Goal: Information Seeking & Learning: Learn about a topic

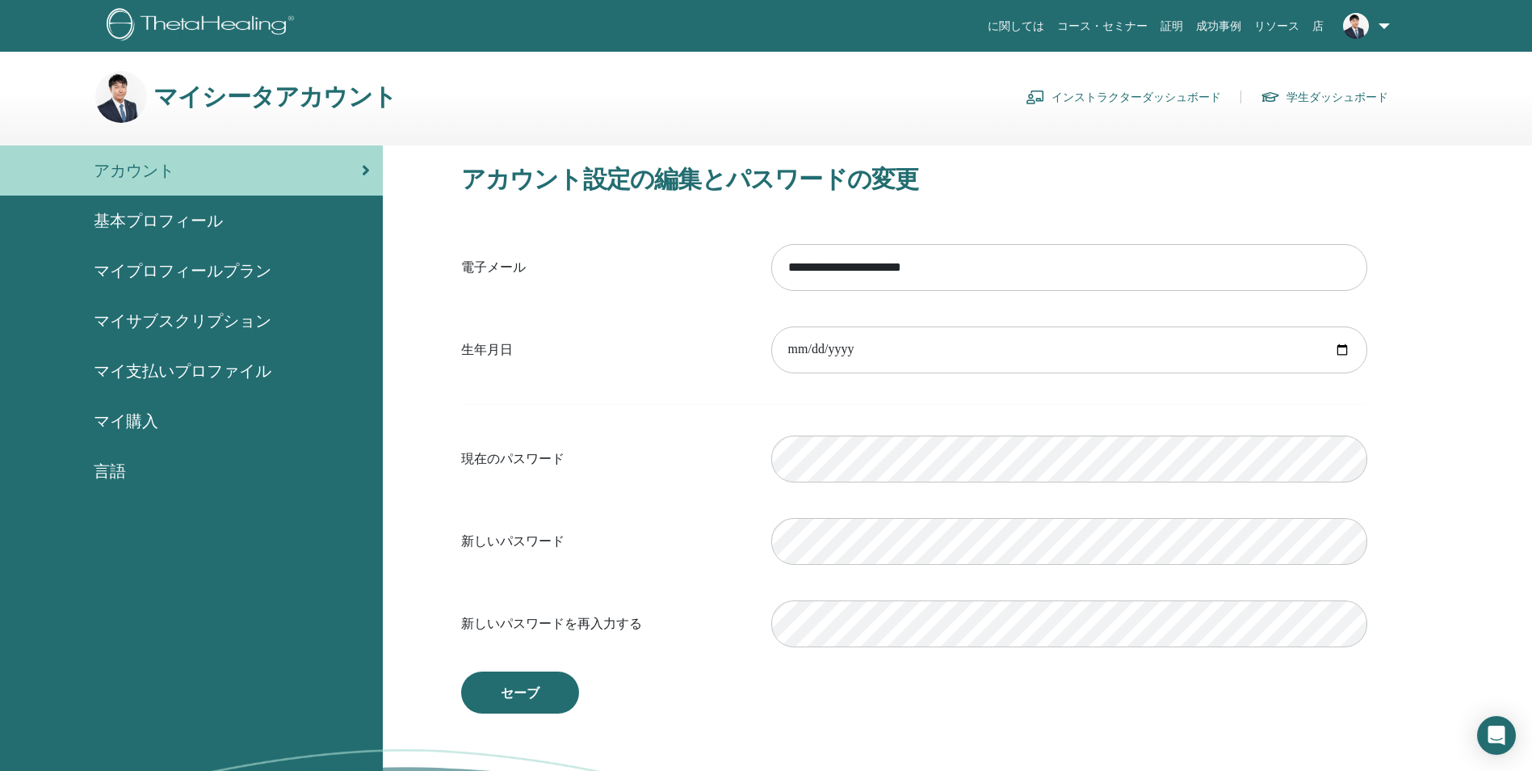
click at [1360, 89] on link "学生ダッシュボード" at bounding box center [1325, 97] width 128 height 26
click at [1321, 106] on link "学生ダッシュボード" at bounding box center [1325, 97] width 128 height 26
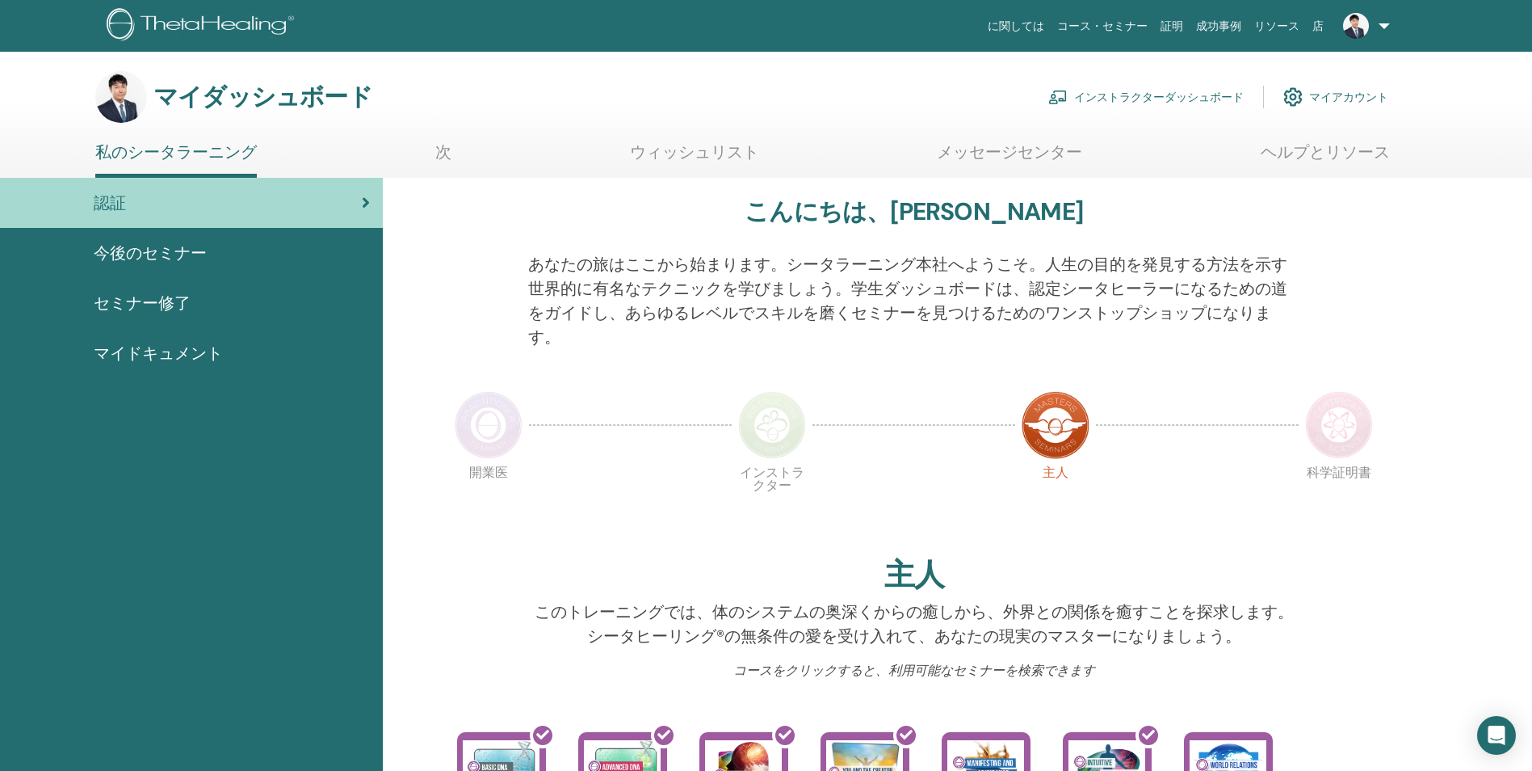
click at [763, 419] on img at bounding box center [772, 425] width 68 height 68
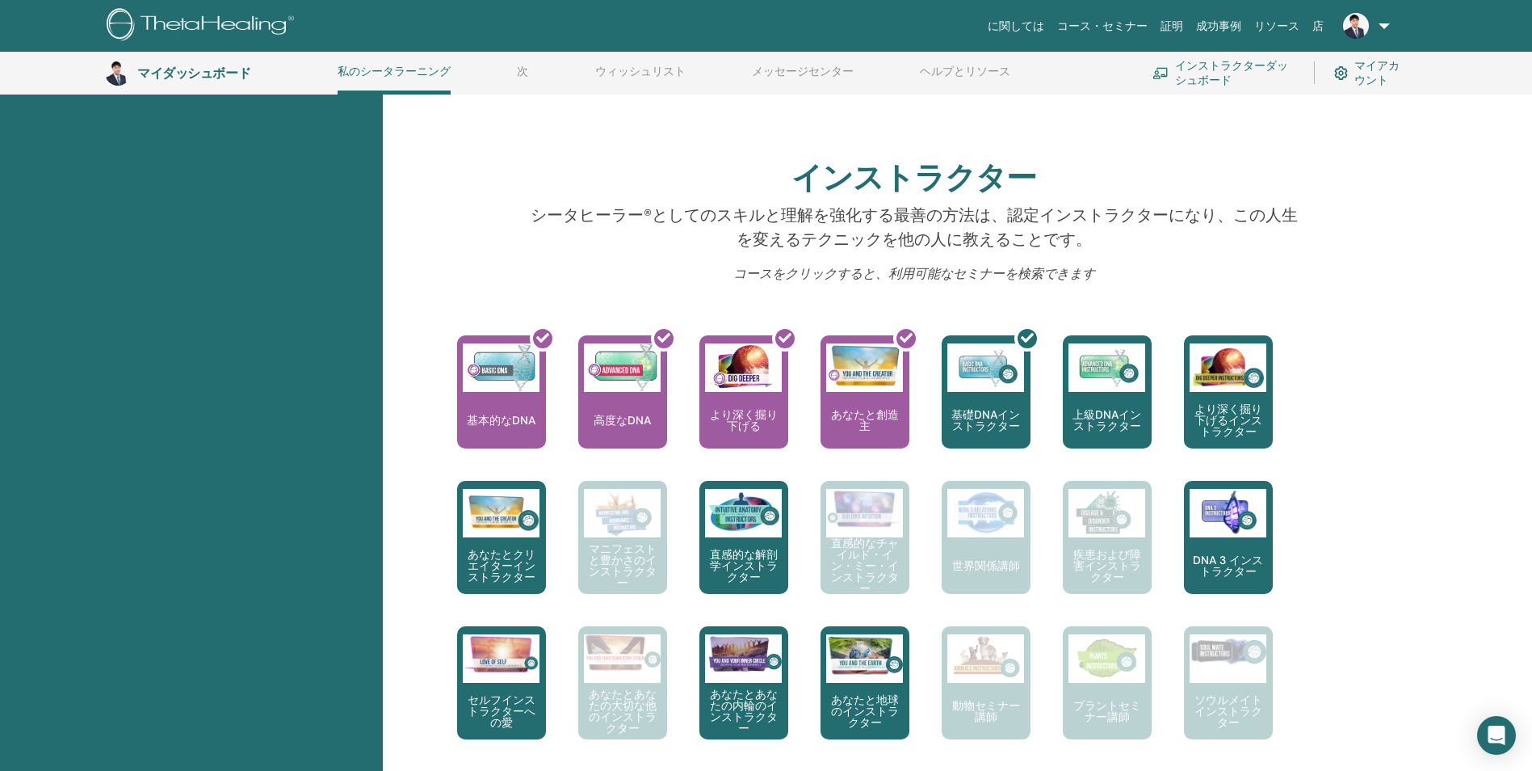
scroll to position [527, 0]
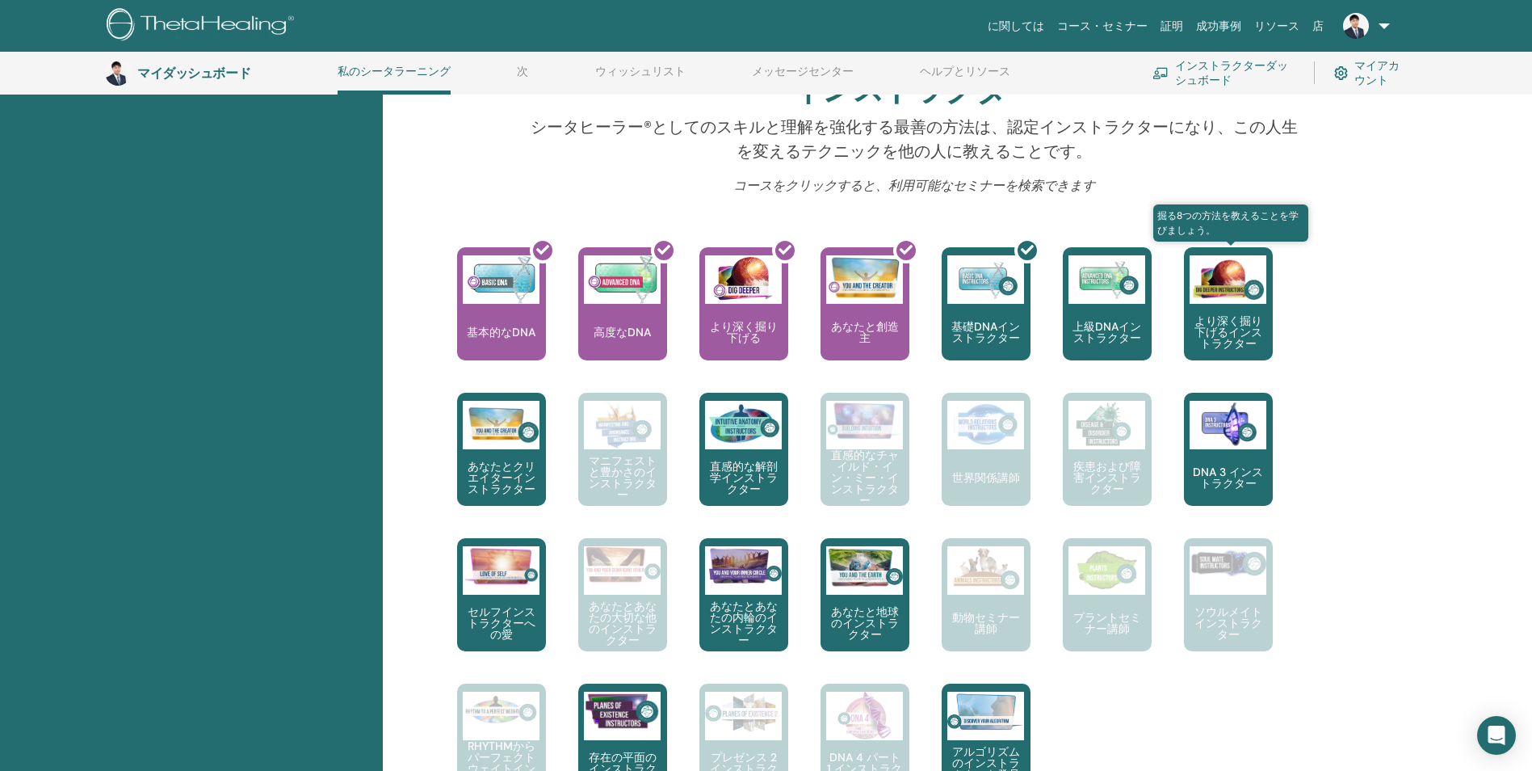
click at [1228, 321] on p "より深く掘り下げるインストラクター" at bounding box center [1228, 332] width 89 height 34
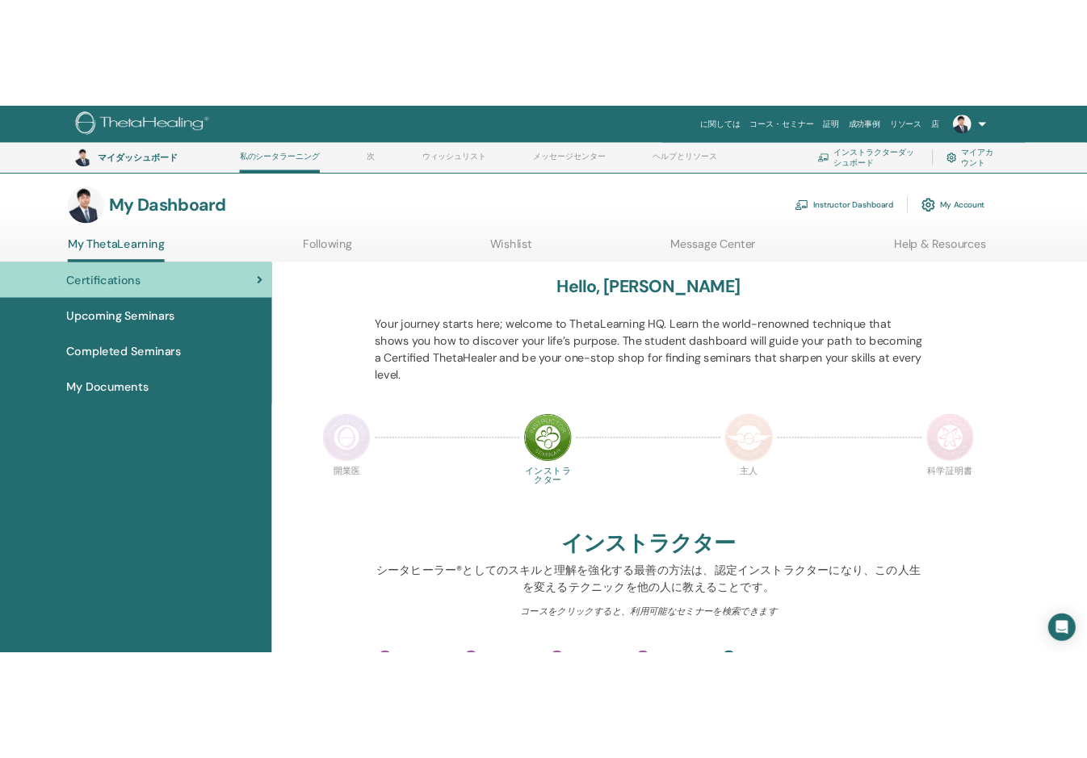
scroll to position [527, 0]
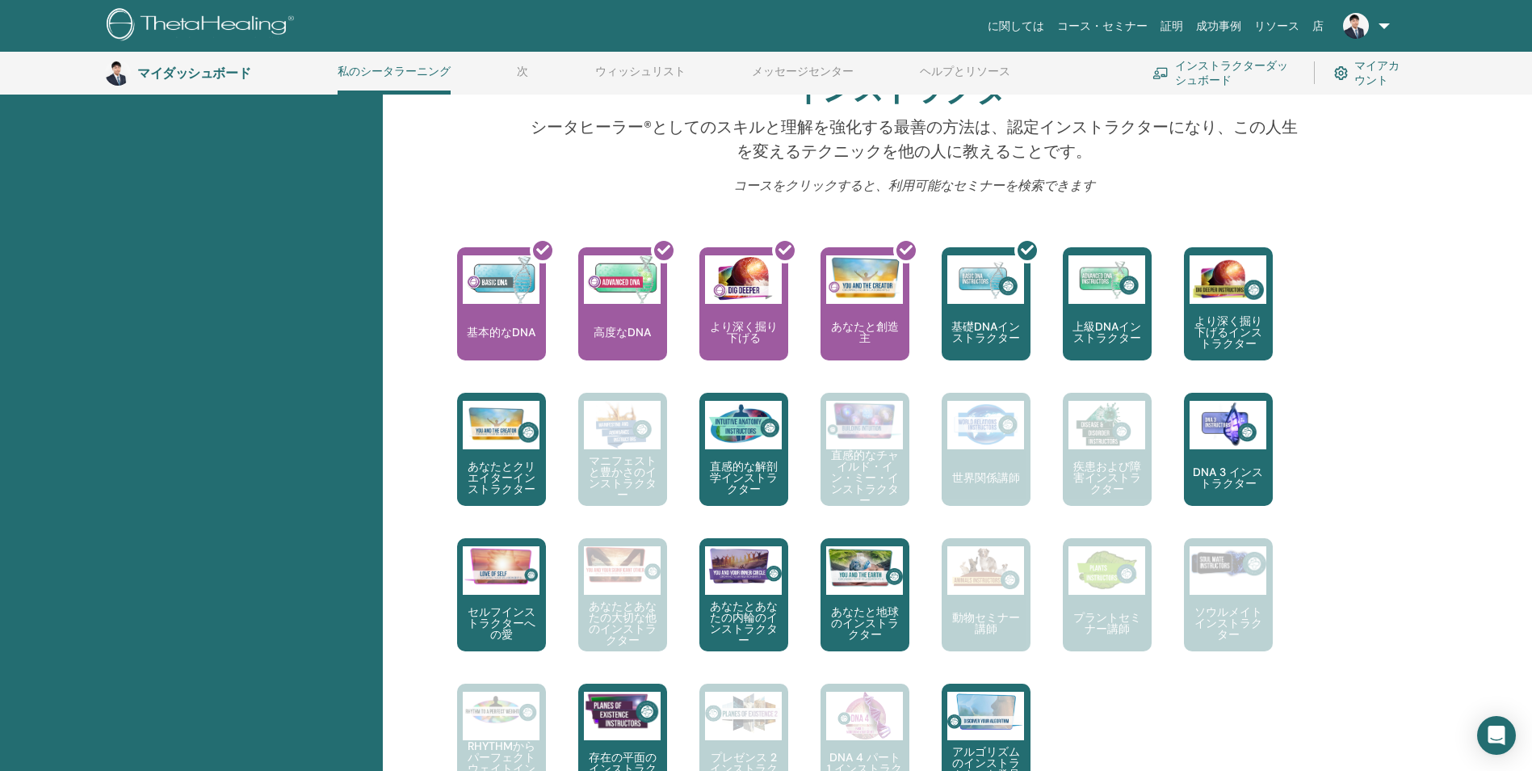
drag, startPoint x: 934, startPoint y: 284, endPoint x: 938, endPoint y: 305, distance: 21.4
click at [1034, 691] on div "ここからシータヒーリングの旅が始まります。これは、認定プラクティショナーになるために受講する最初のセミナーです... 基本的なDNA は、基本的なDNAを修了…" at bounding box center [902, 538] width 955 height 582
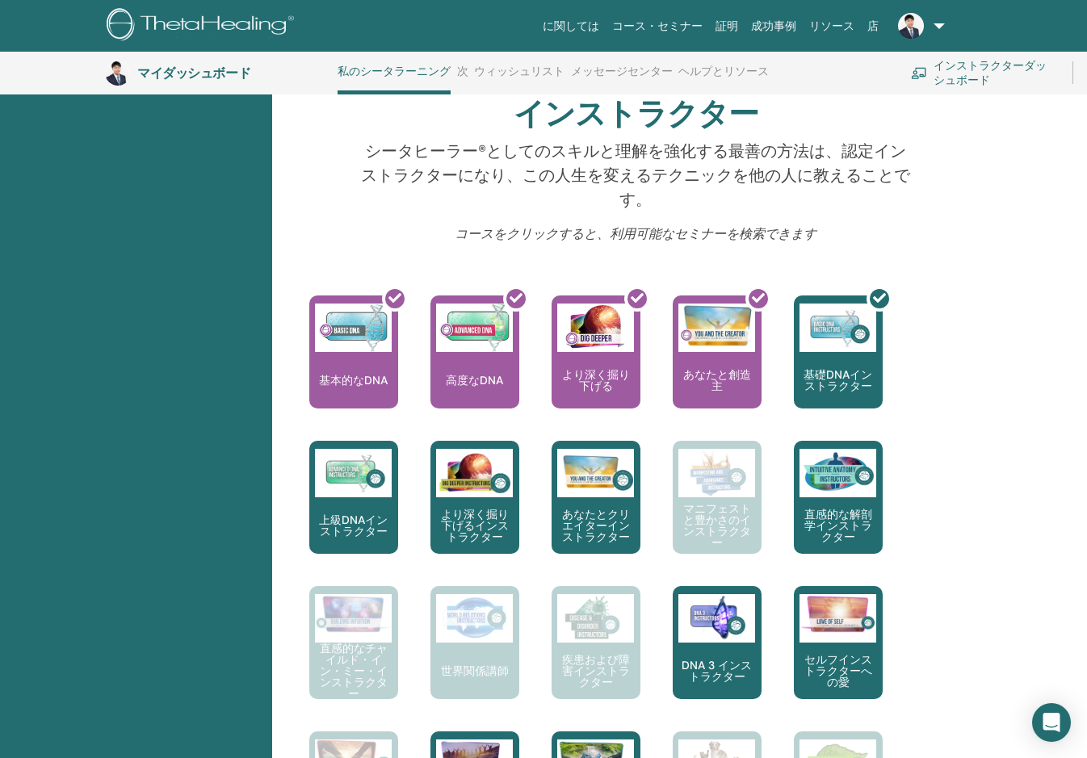
drag, startPoint x: 1032, startPoint y: 691, endPoint x: 831, endPoint y: 229, distance: 503.9
click at [831, 229] on p "コースをクリックすると、利用可能なセミナーを検索できます" at bounding box center [636, 234] width 554 height 19
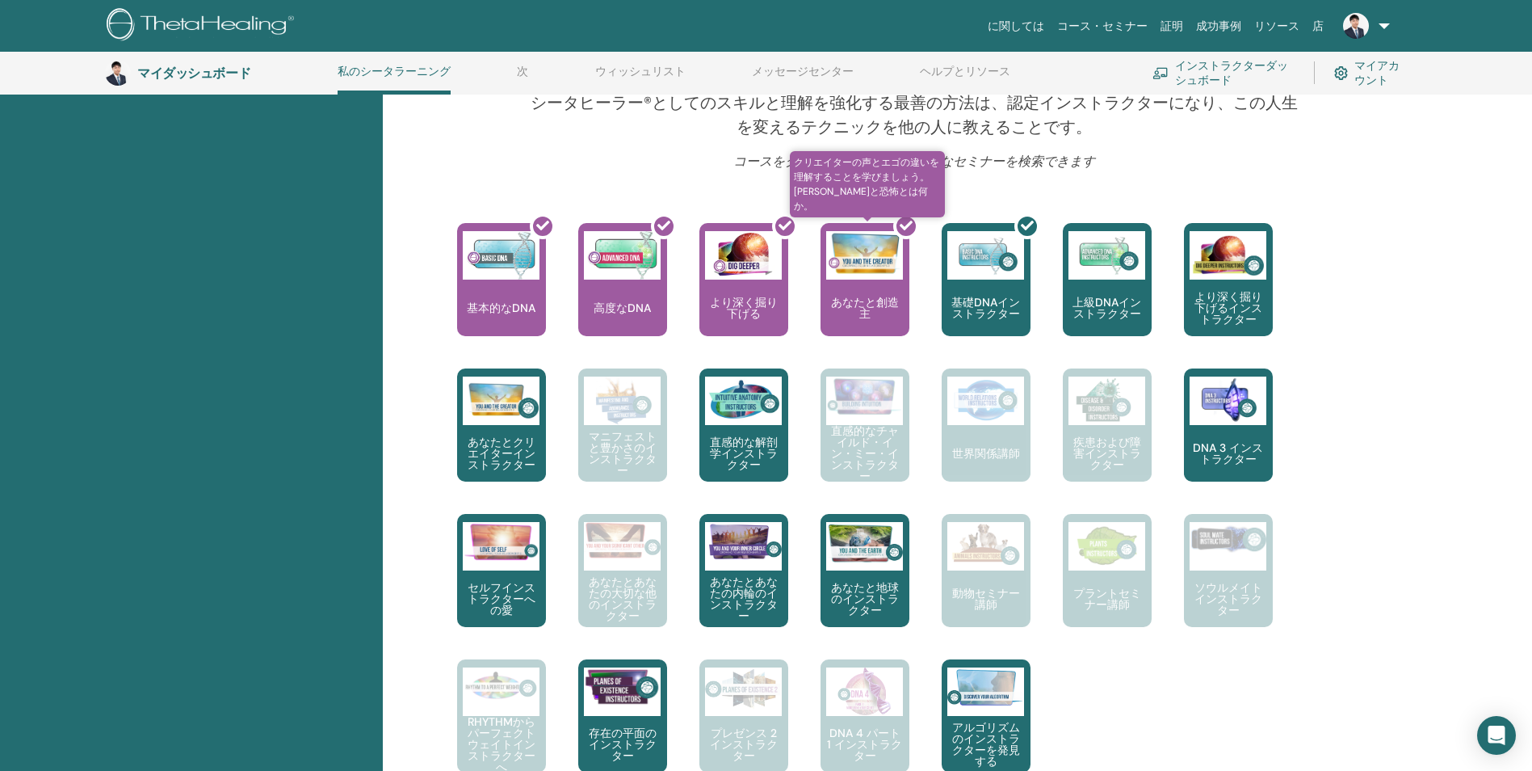
scroll to position [309, 0]
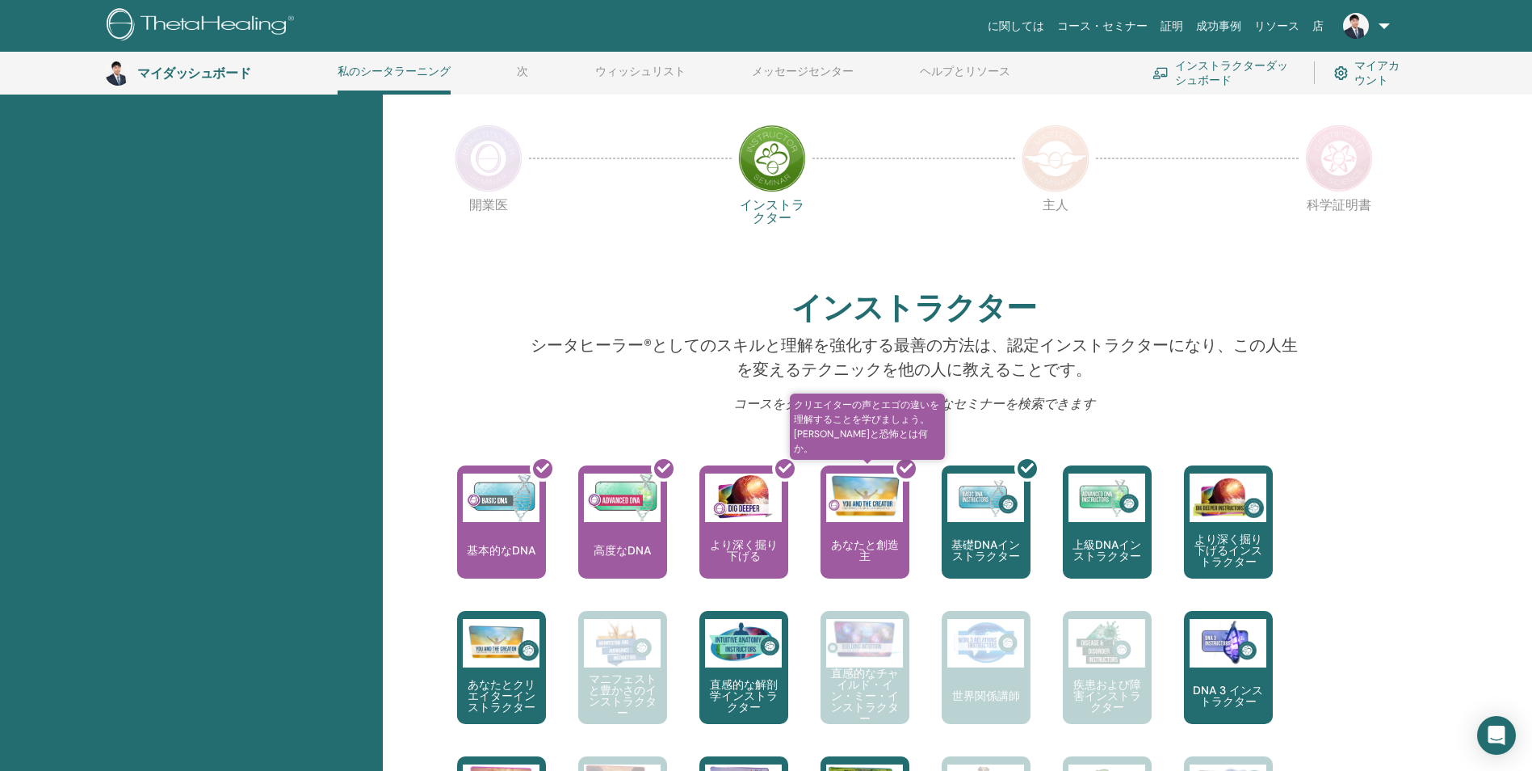
click at [842, 523] on div at bounding box center [874, 528] width 89 height 145
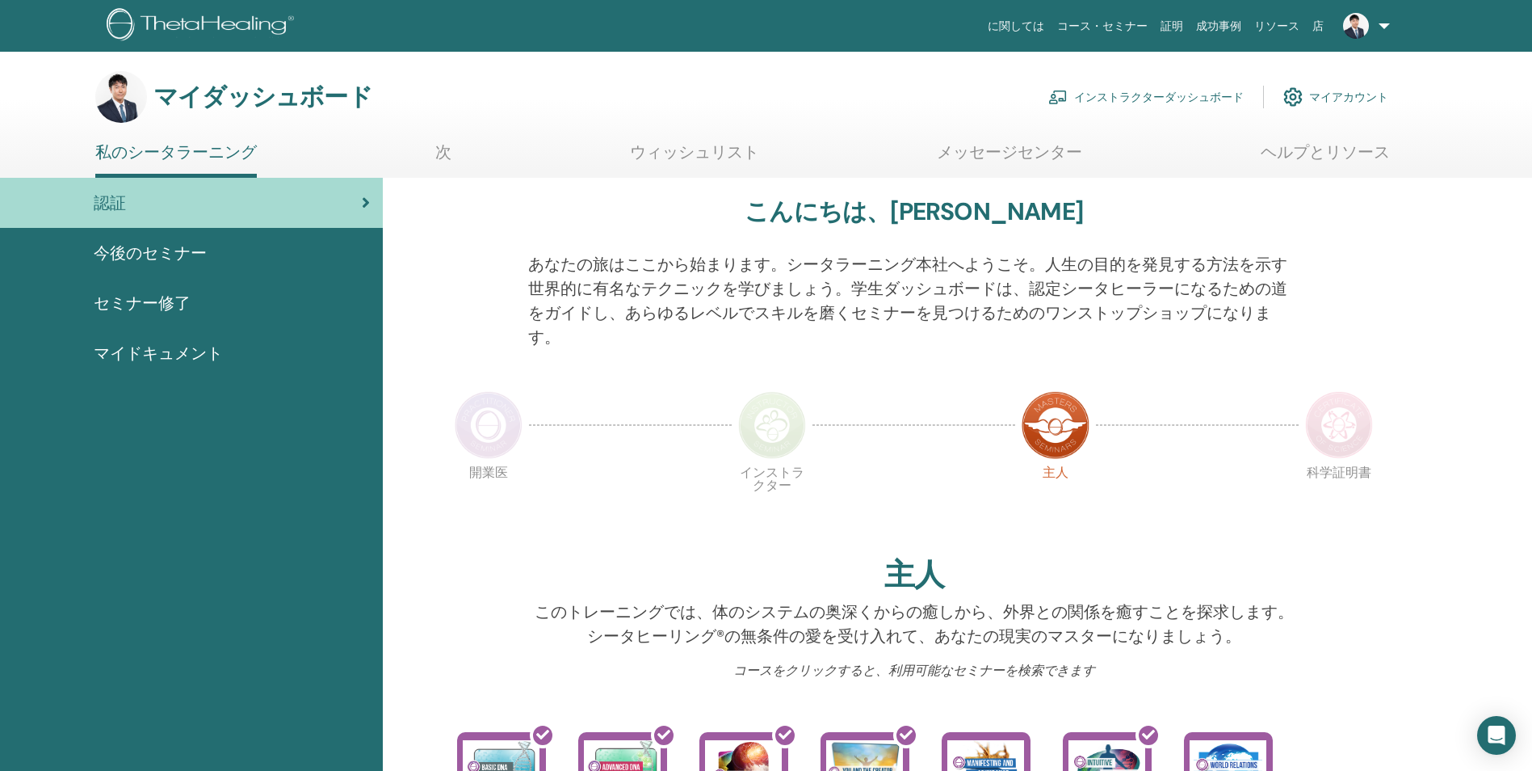
click at [152, 304] on span "セミナー修了" at bounding box center [142, 303] width 97 height 24
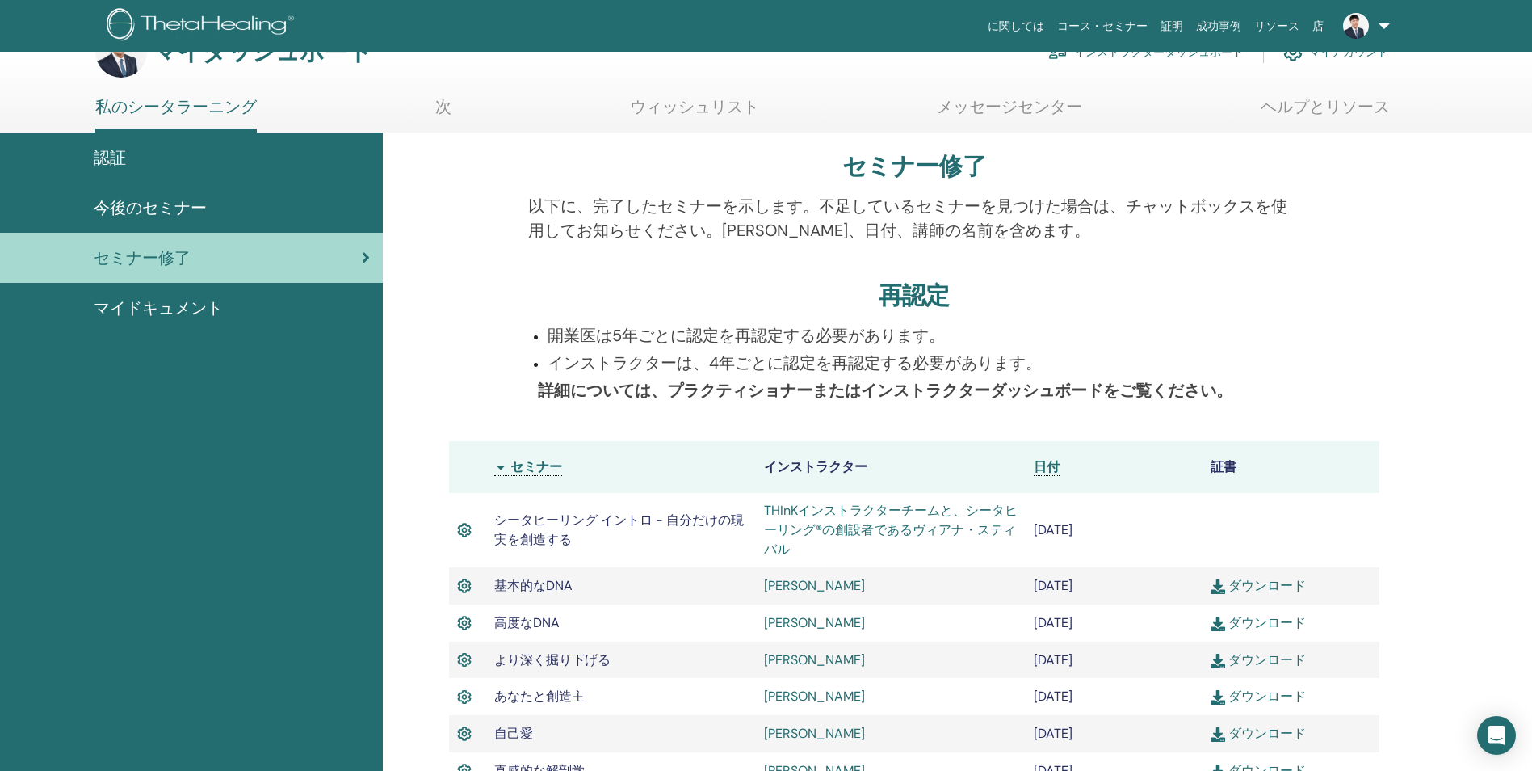
scroll to position [43, 0]
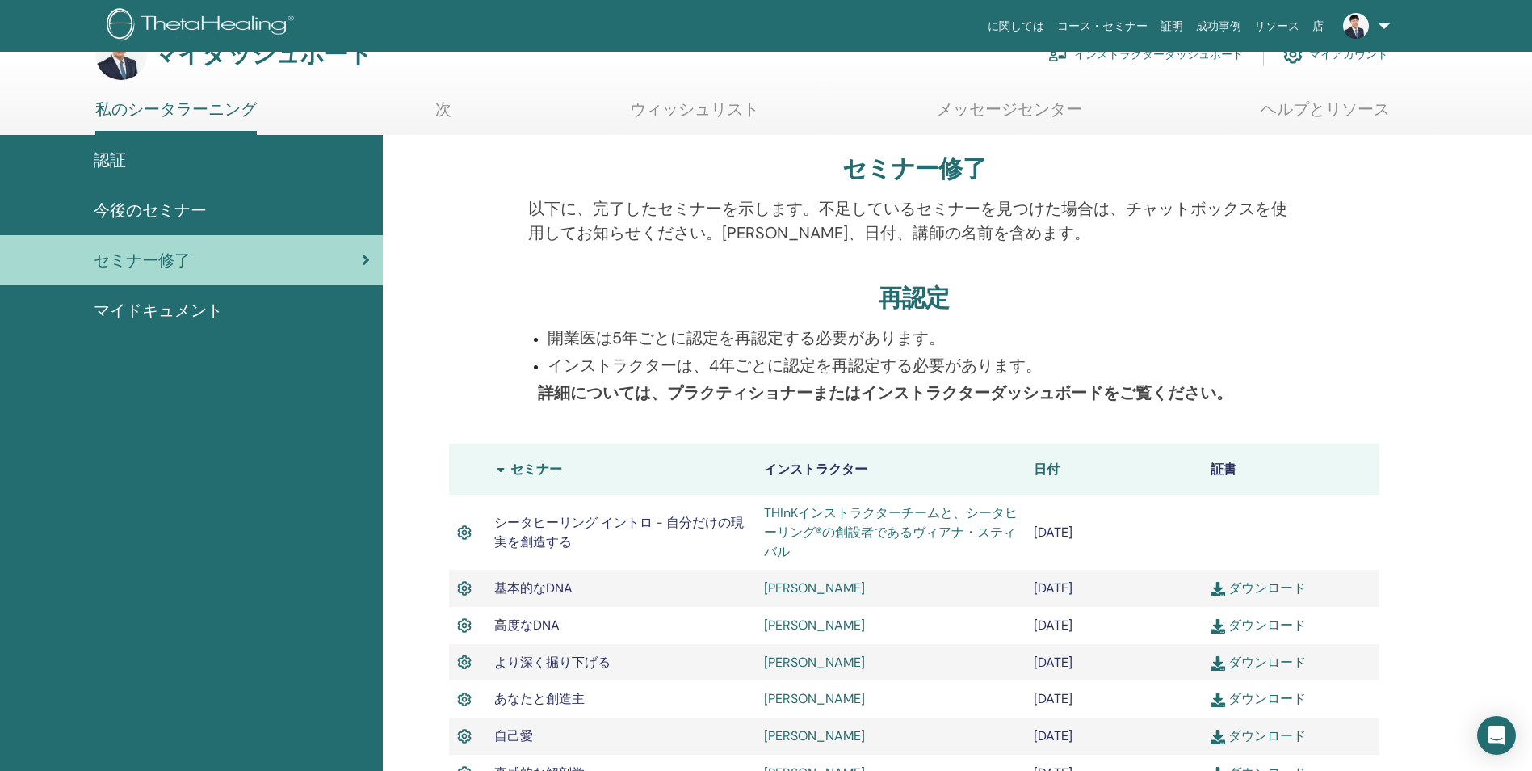
click at [1235, 477] on th "証書" at bounding box center [1291, 469] width 177 height 52
click at [547, 473] on th "セミナー" at bounding box center [621, 469] width 270 height 52
click at [546, 468] on th "セミナー" at bounding box center [621, 469] width 270 height 52
click at [1051, 469] on span "日付" at bounding box center [1047, 468] width 26 height 17
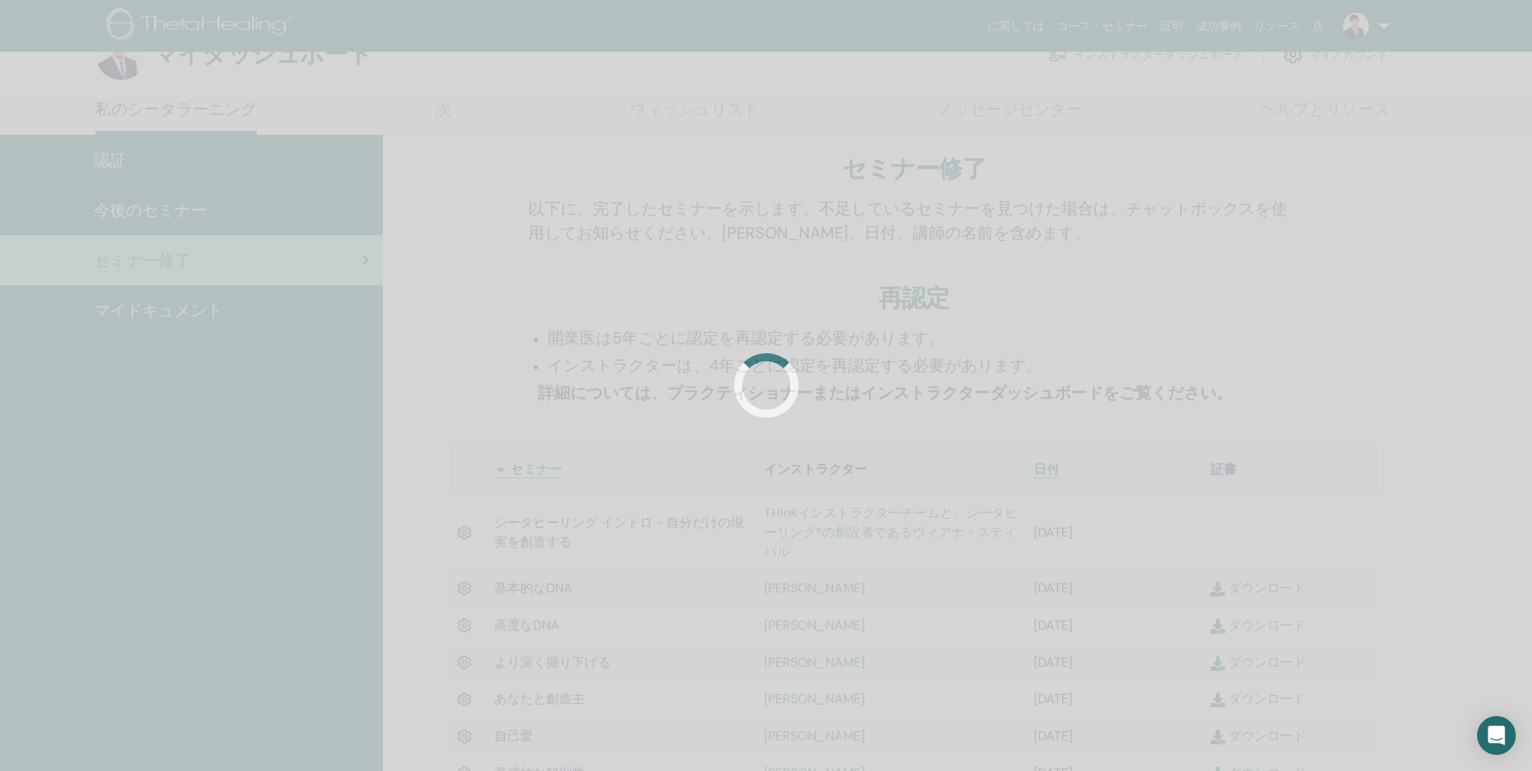
click at [1051, 469] on div at bounding box center [766, 385] width 1532 height 771
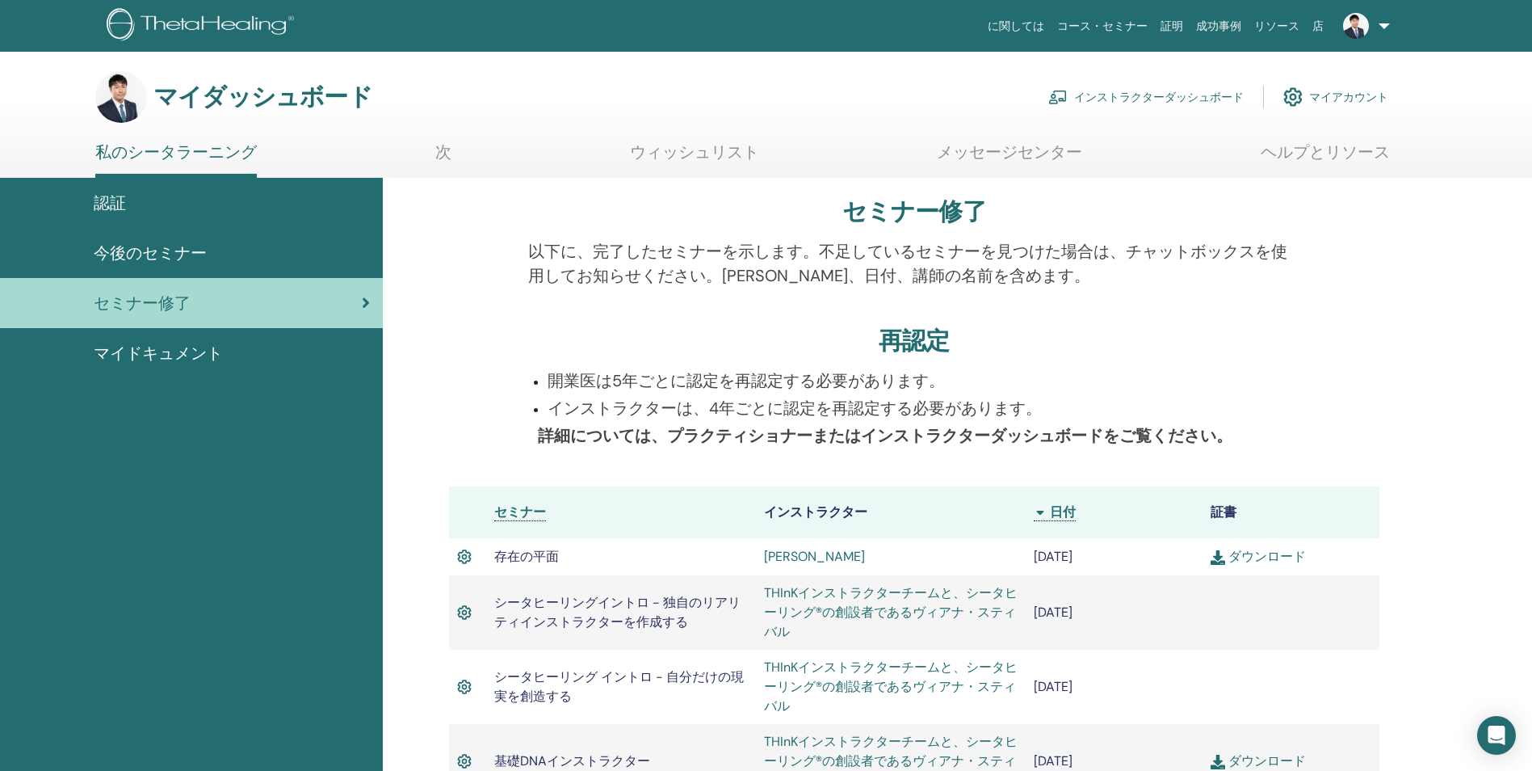
click at [1120, 24] on link "コース・セミナー" at bounding box center [1102, 26] width 103 height 30
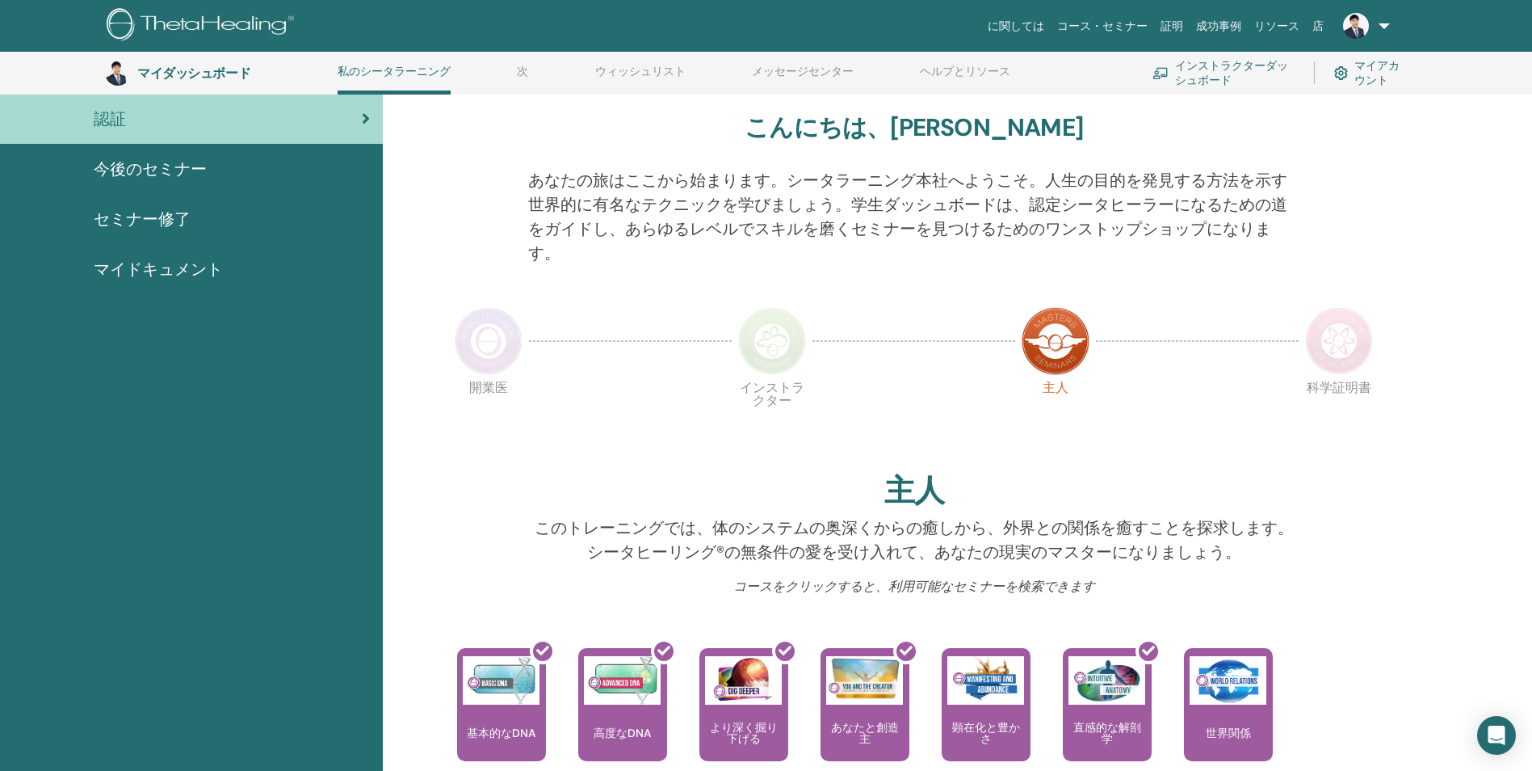
scroll to position [124, 0]
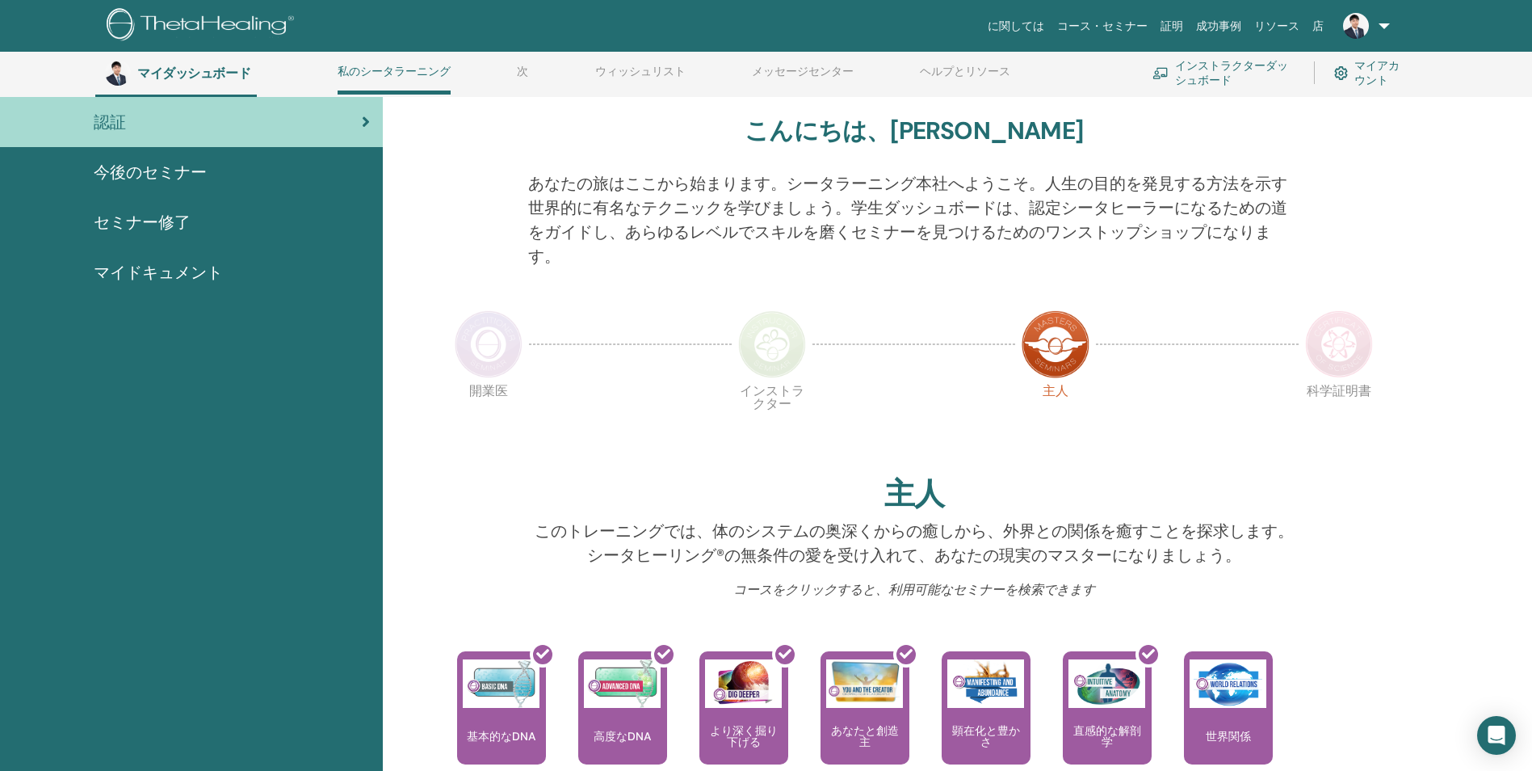
click at [775, 364] on img at bounding box center [772, 344] width 68 height 68
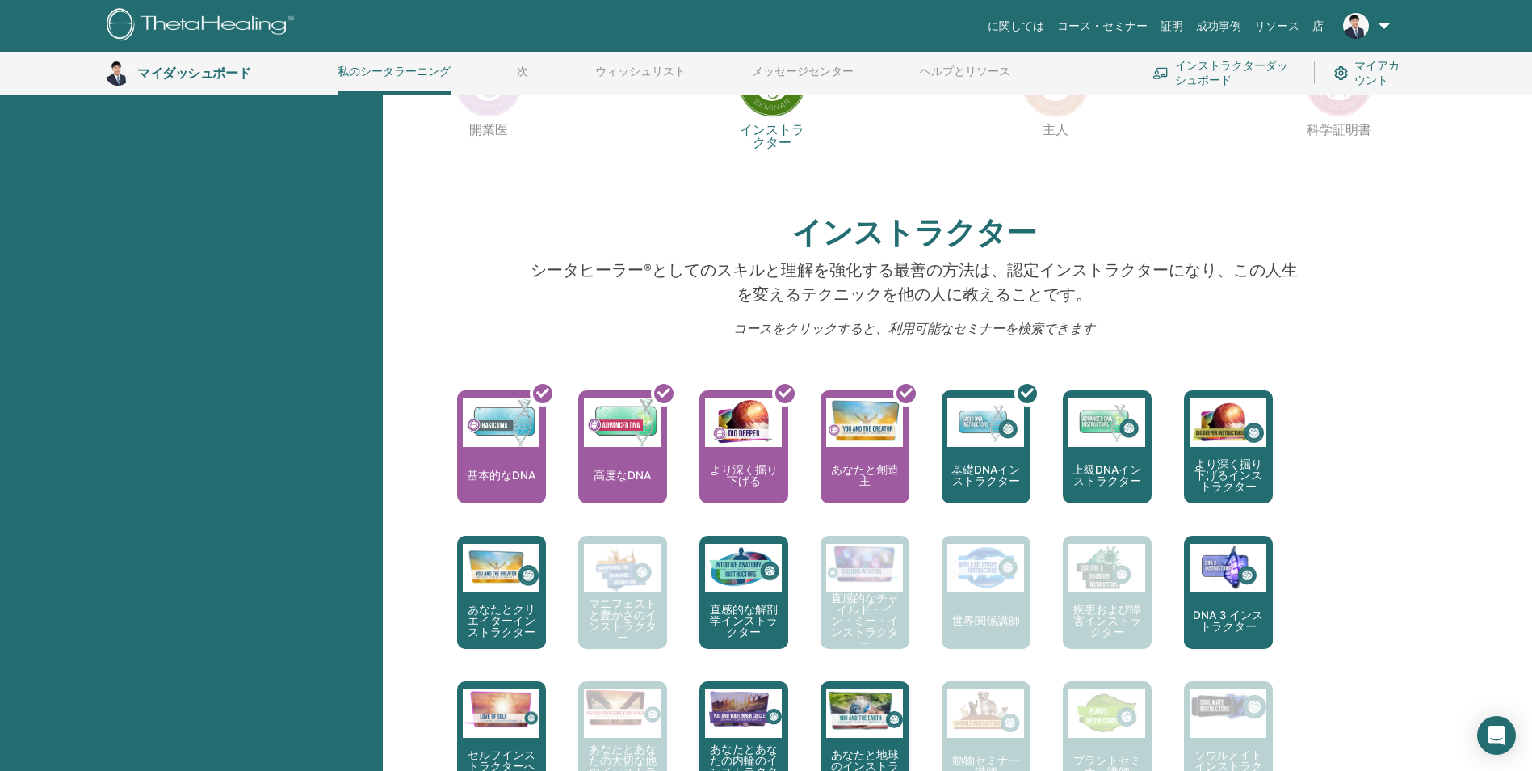
scroll to position [447, 0]
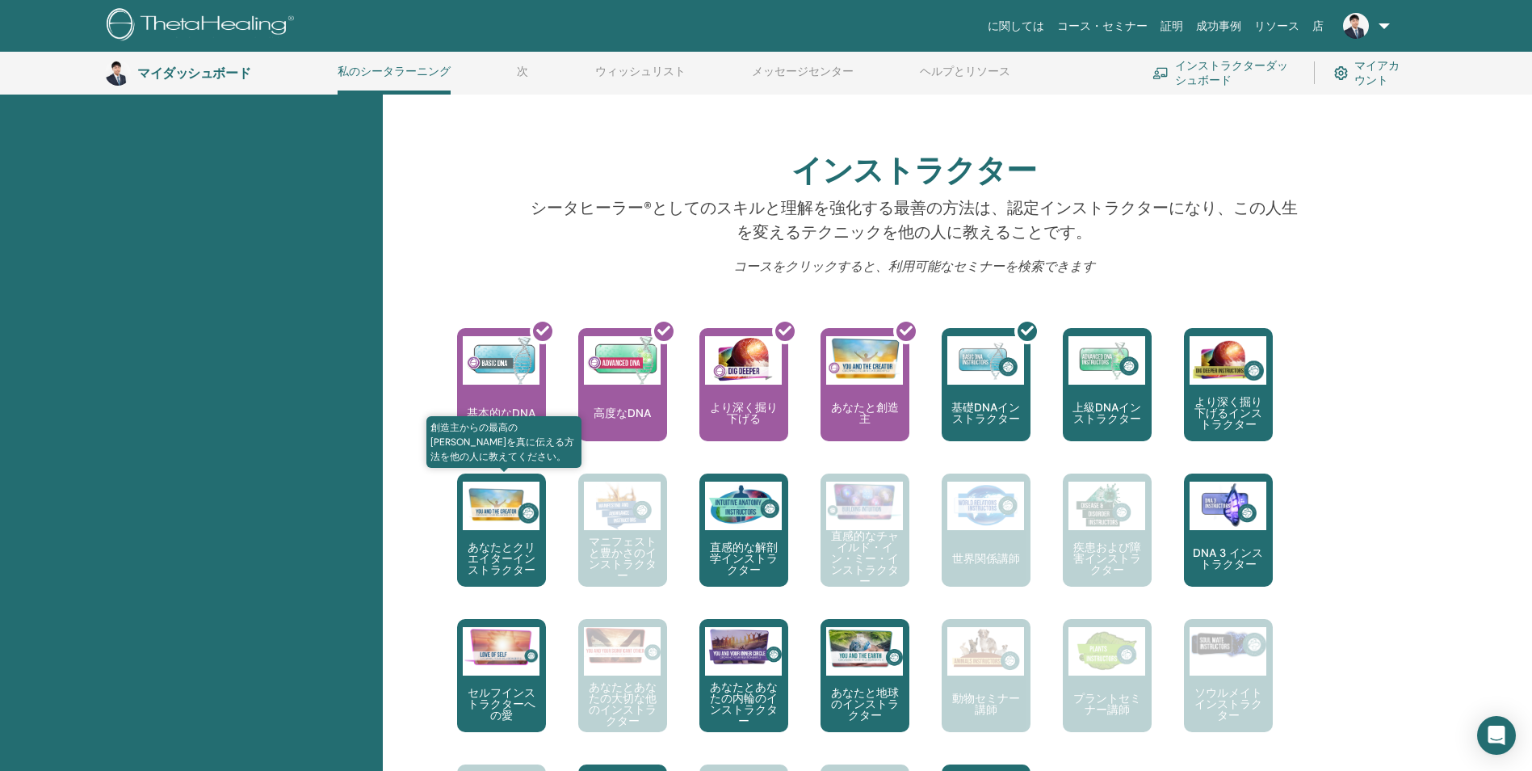
click at [485, 569] on p "あなたとクリエイターインストラクター" at bounding box center [501, 558] width 89 height 34
